Goal: Find specific page/section: Find specific page/section

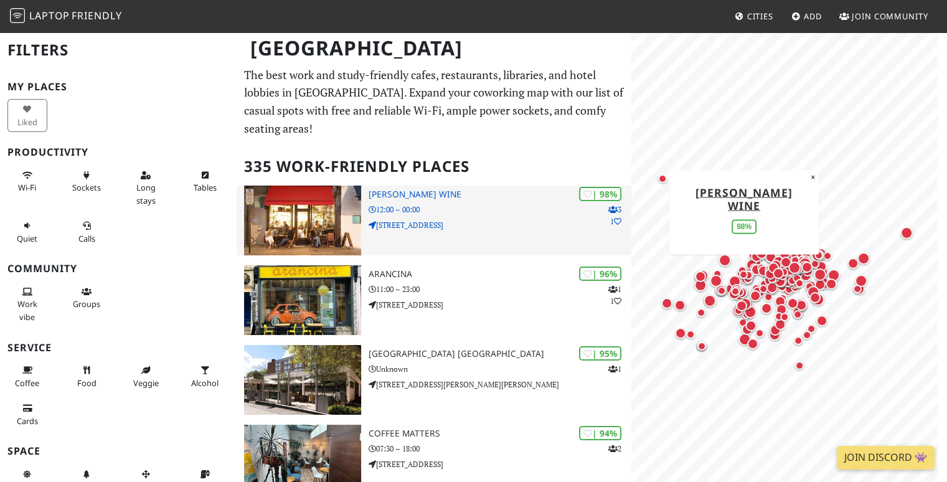
click at [568, 204] on p "12:00 – 00:00" at bounding box center [500, 210] width 263 height 12
click at [393, 219] on p "[STREET_ADDRESS]" at bounding box center [500, 225] width 263 height 12
